Goal: Find specific page/section: Find specific page/section

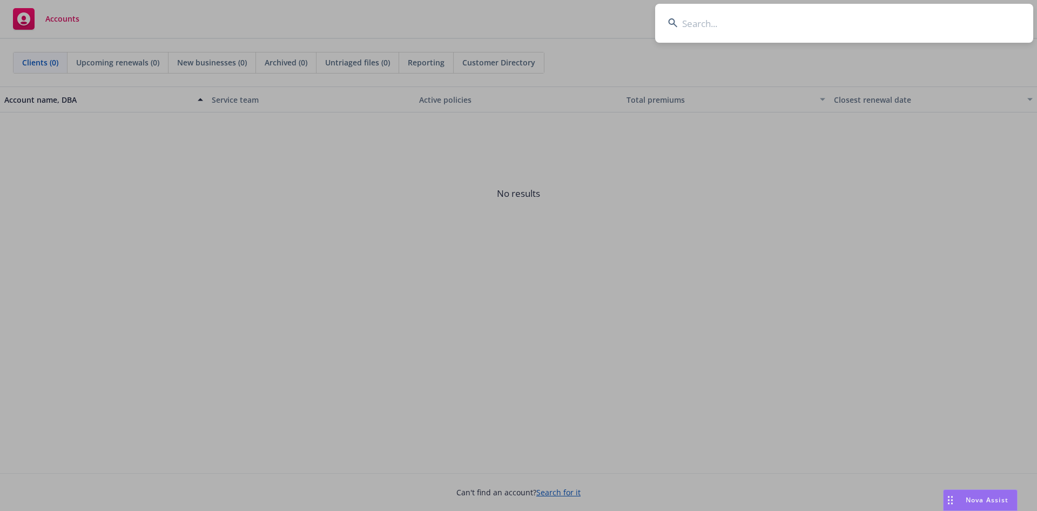
click at [750, 25] on input at bounding box center [844, 23] width 378 height 39
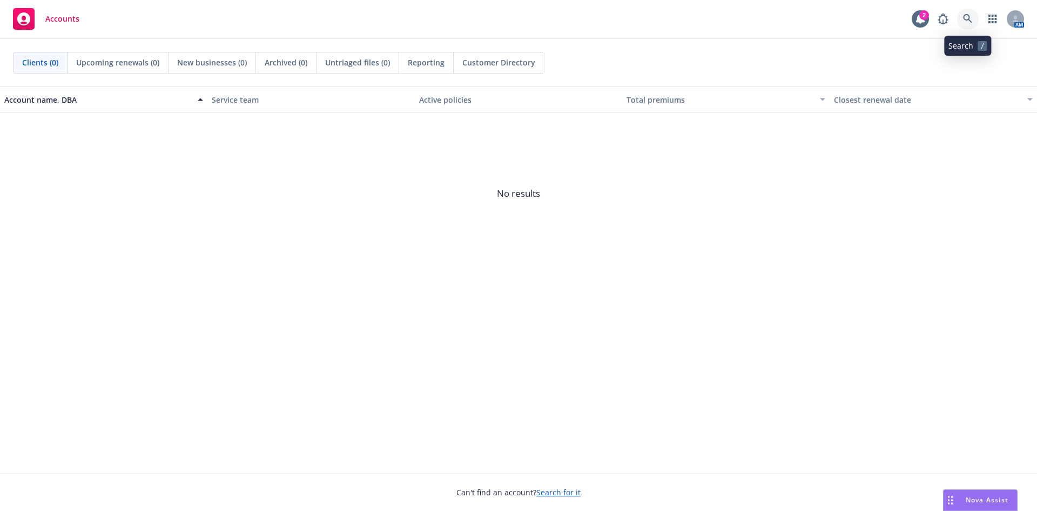
click at [971, 19] on icon at bounding box center [968, 19] width 10 height 10
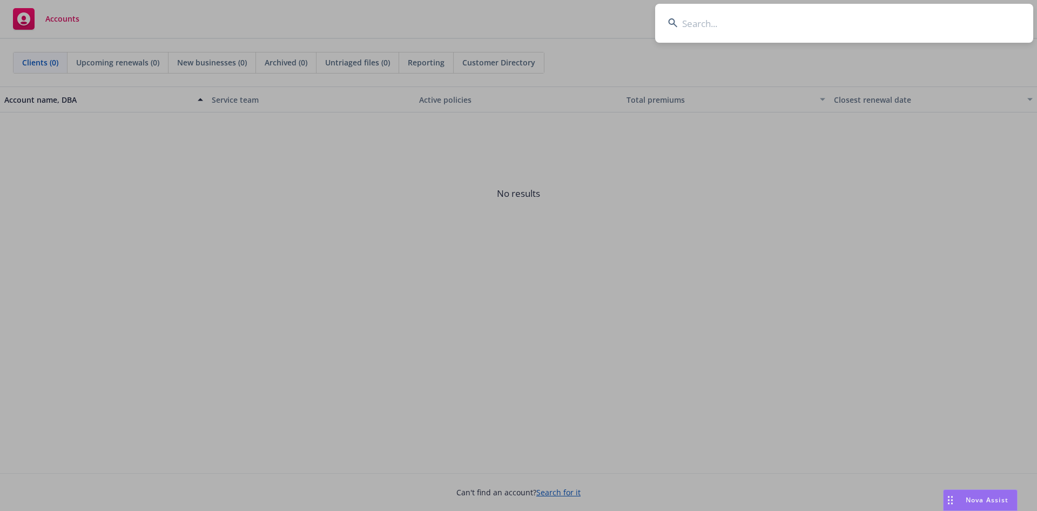
click at [901, 26] on input at bounding box center [844, 23] width 378 height 39
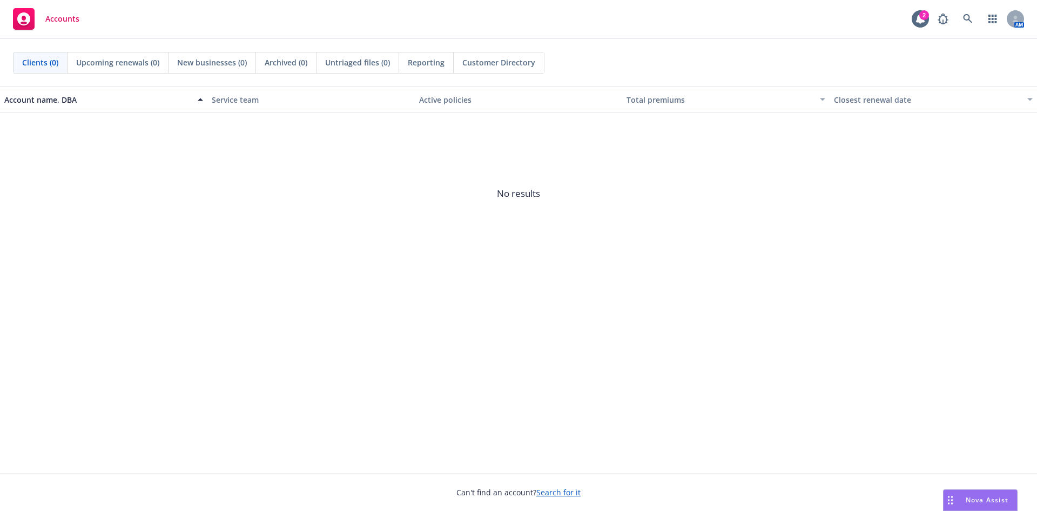
click at [714, 260] on span "No results" at bounding box center [518, 193] width 1037 height 162
